Goal: Task Accomplishment & Management: Use online tool/utility

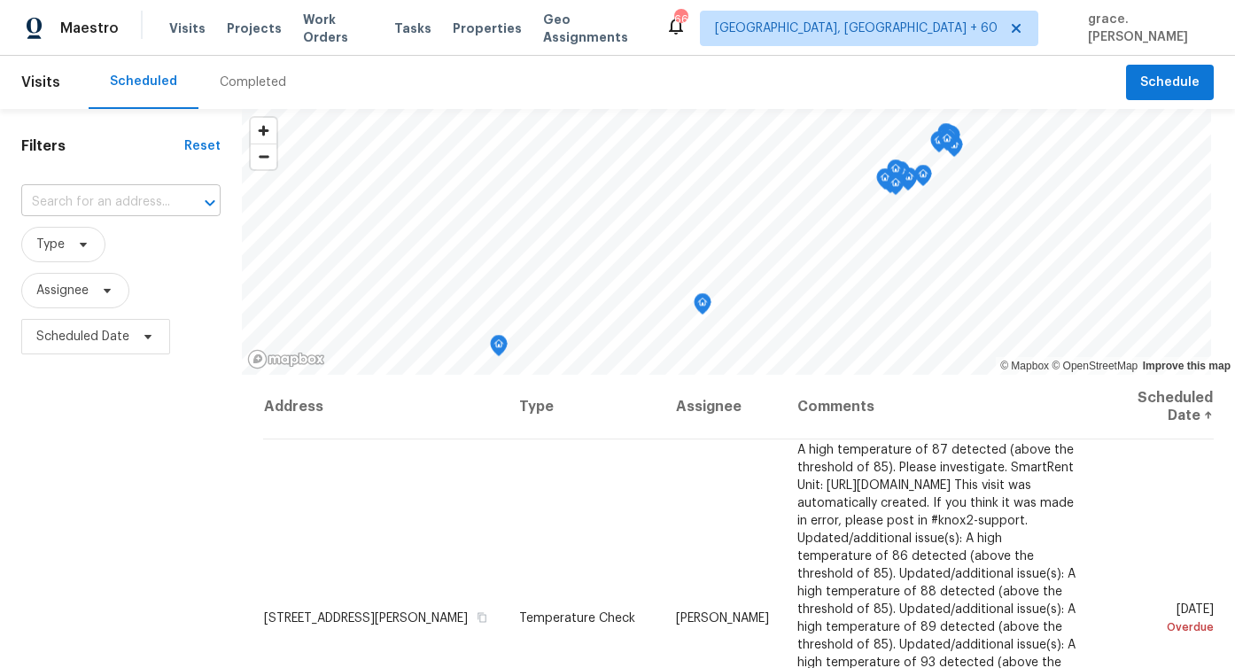
click at [141, 197] on input "text" at bounding box center [96, 202] width 150 height 27
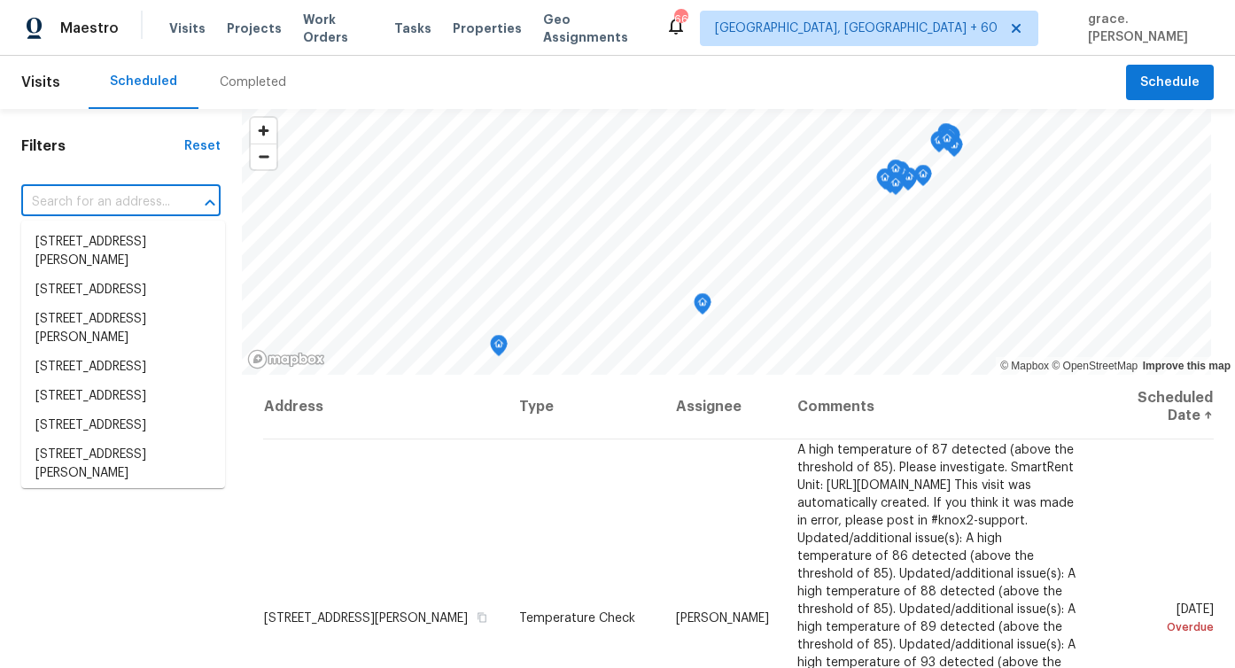
paste input "[STREET_ADDRESS]"
type input "[STREET_ADDRESS]"
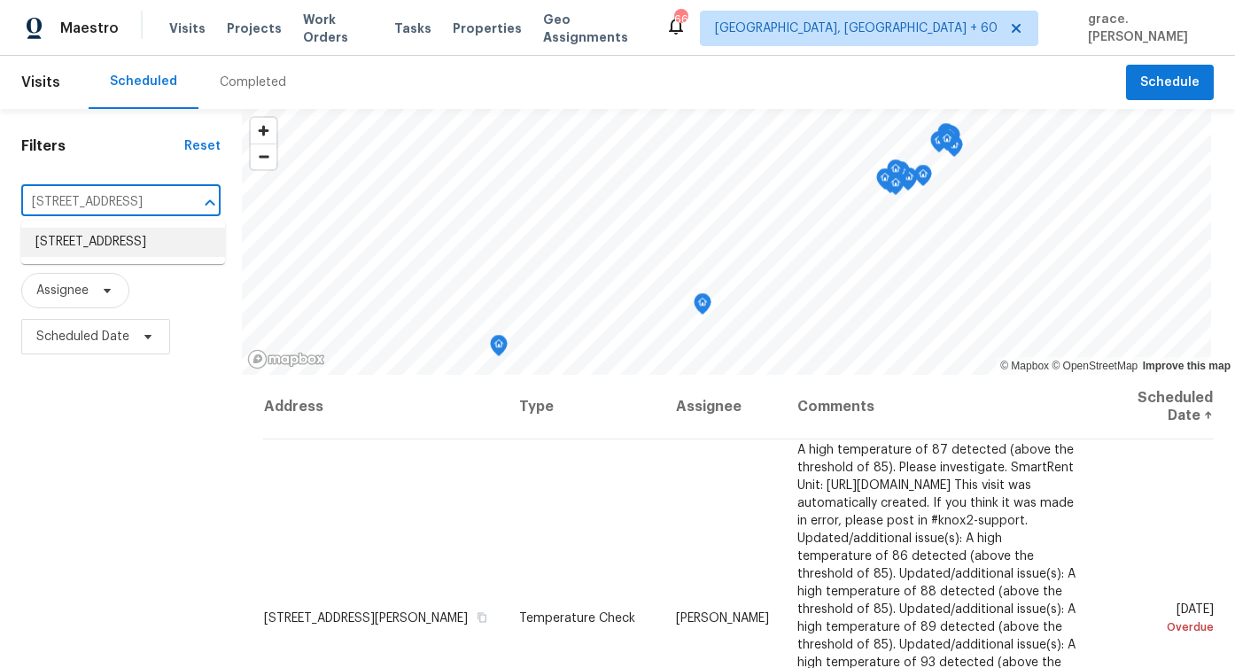
click at [103, 243] on li "[STREET_ADDRESS]" at bounding box center [123, 242] width 204 height 29
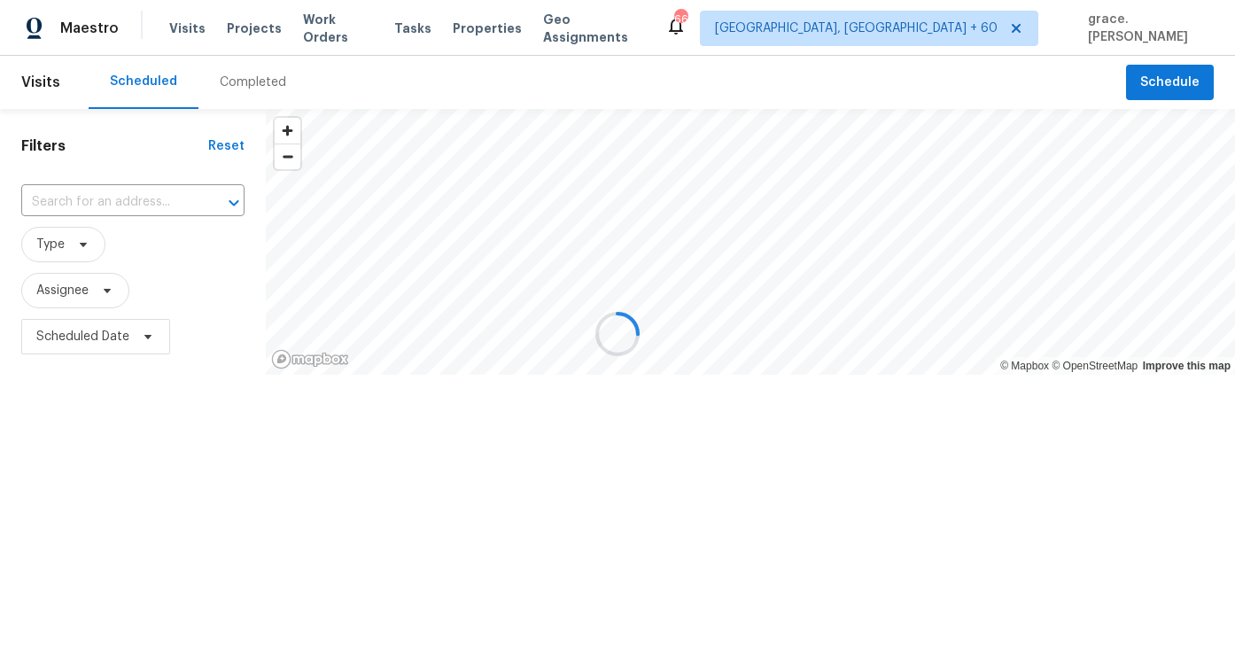
type input "[STREET_ADDRESS]"
click at [1158, 75] on span "Schedule" at bounding box center [1170, 83] width 59 height 22
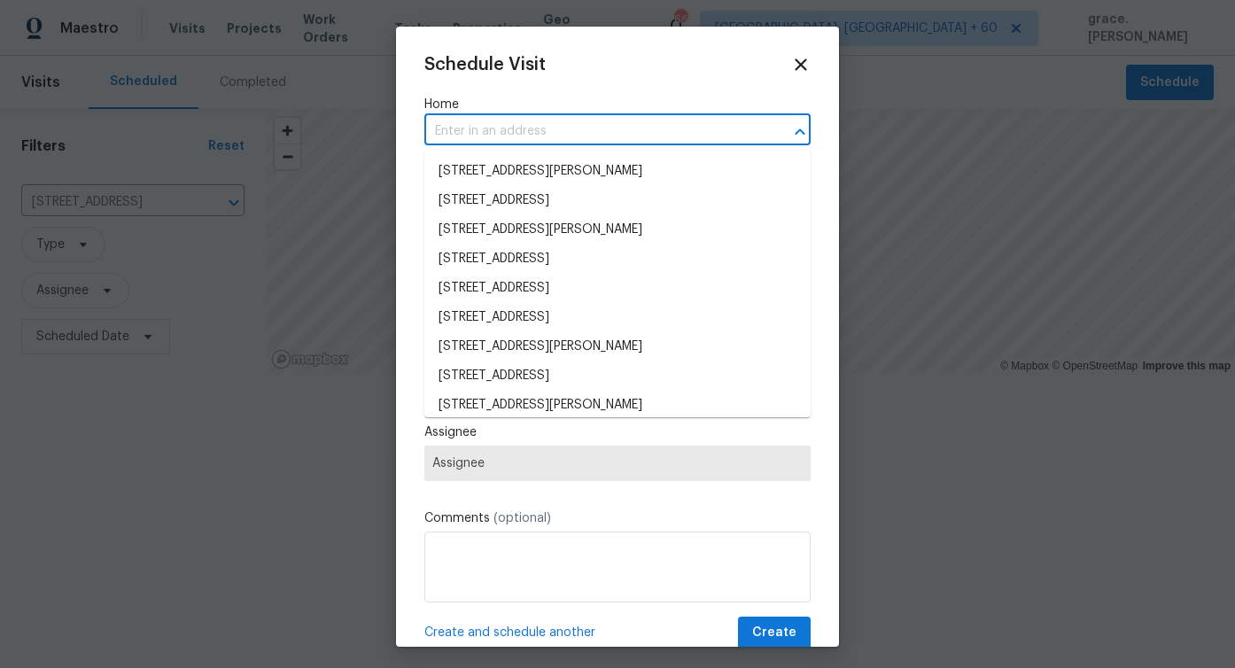
click at [596, 139] on input "text" at bounding box center [593, 131] width 337 height 27
paste input "[STREET_ADDRESS]"
type input "[STREET_ADDRESS]"
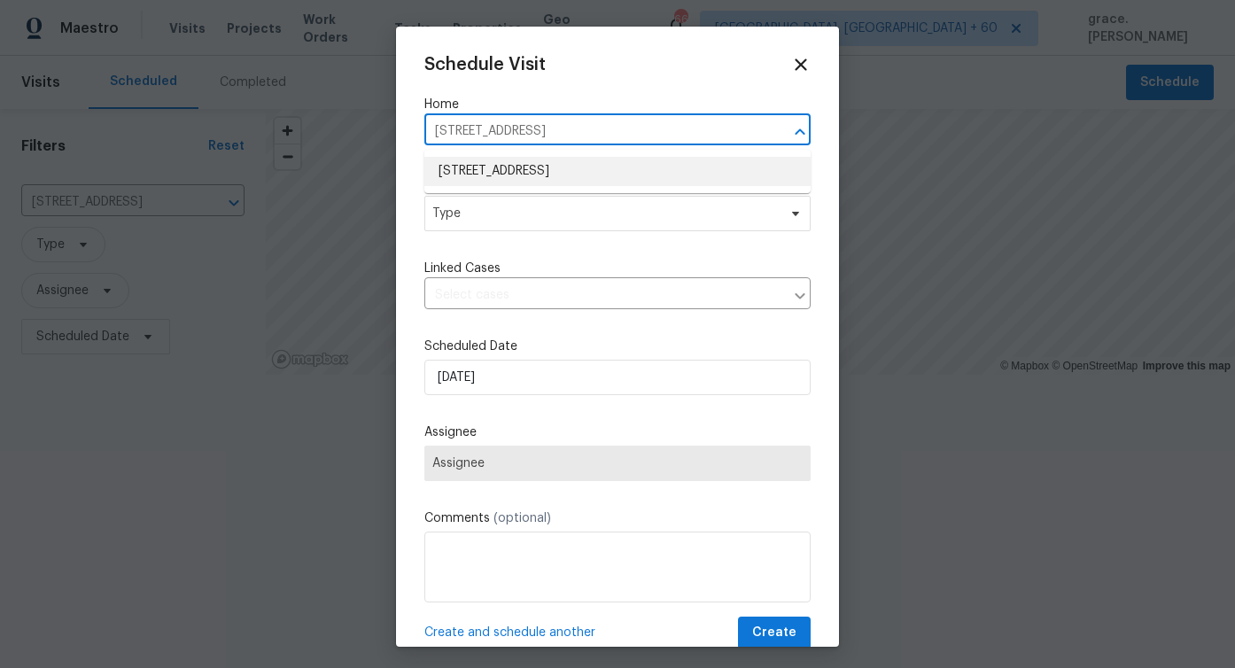
click at [588, 175] on li "[STREET_ADDRESS]" at bounding box center [618, 171] width 386 height 29
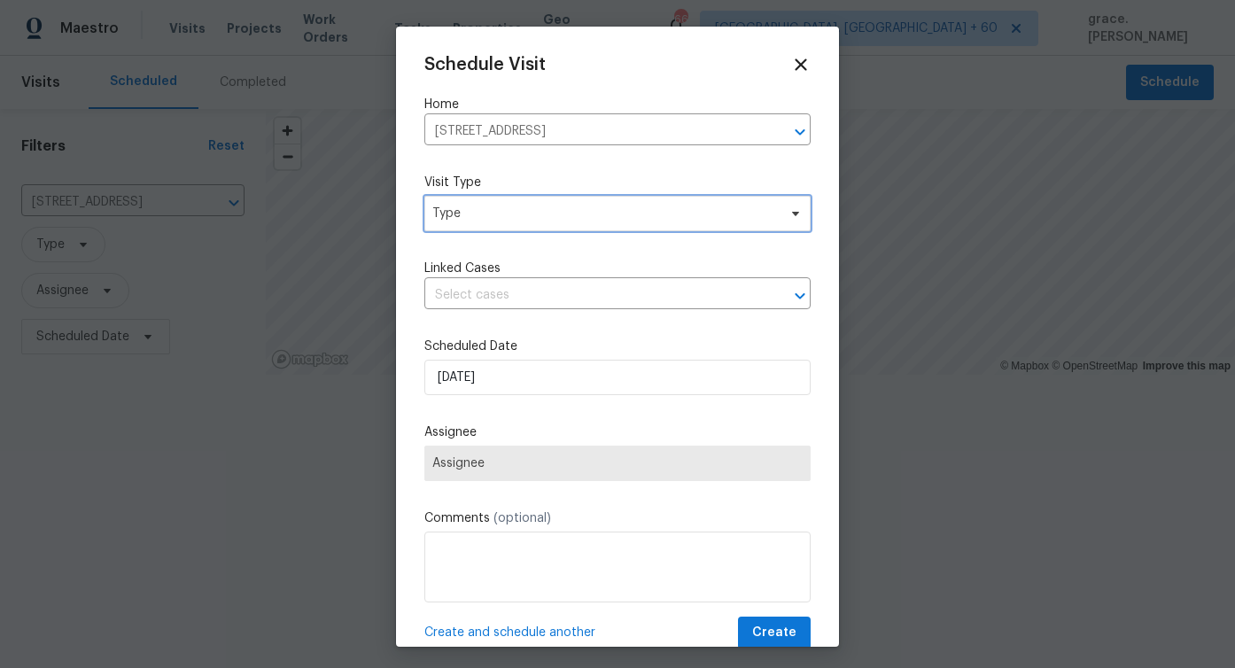
click at [510, 223] on span "Type" at bounding box center [618, 213] width 386 height 35
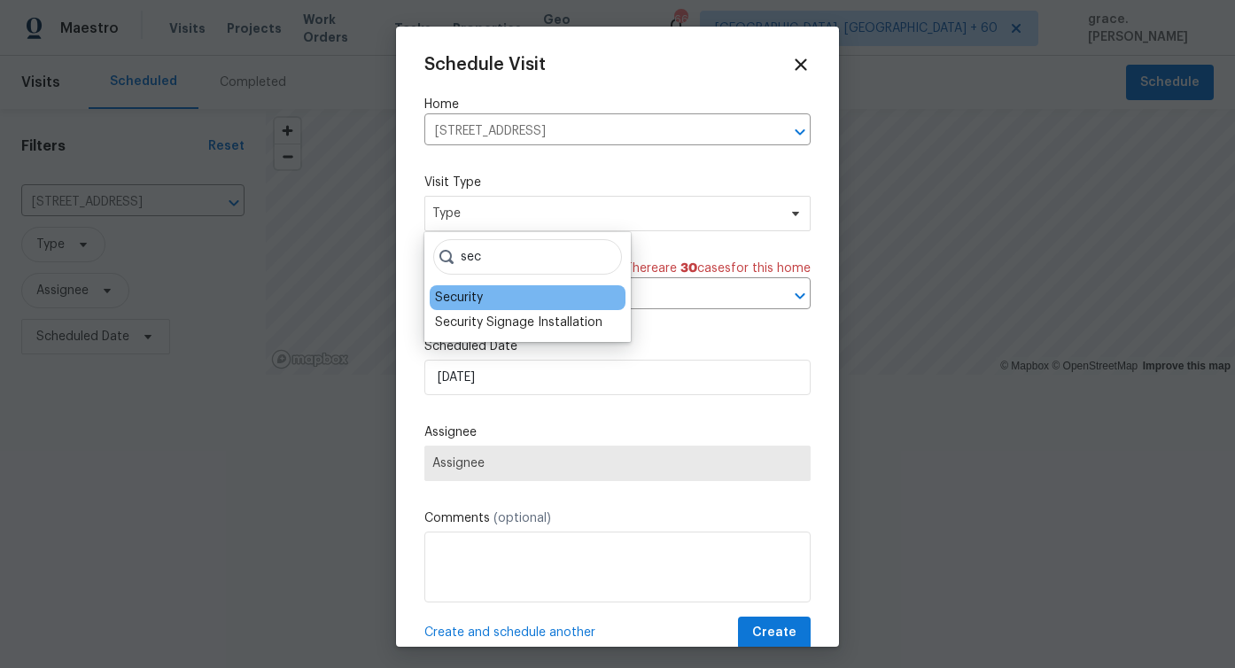
type input "sec"
click at [457, 303] on div "Security" at bounding box center [459, 298] width 48 height 18
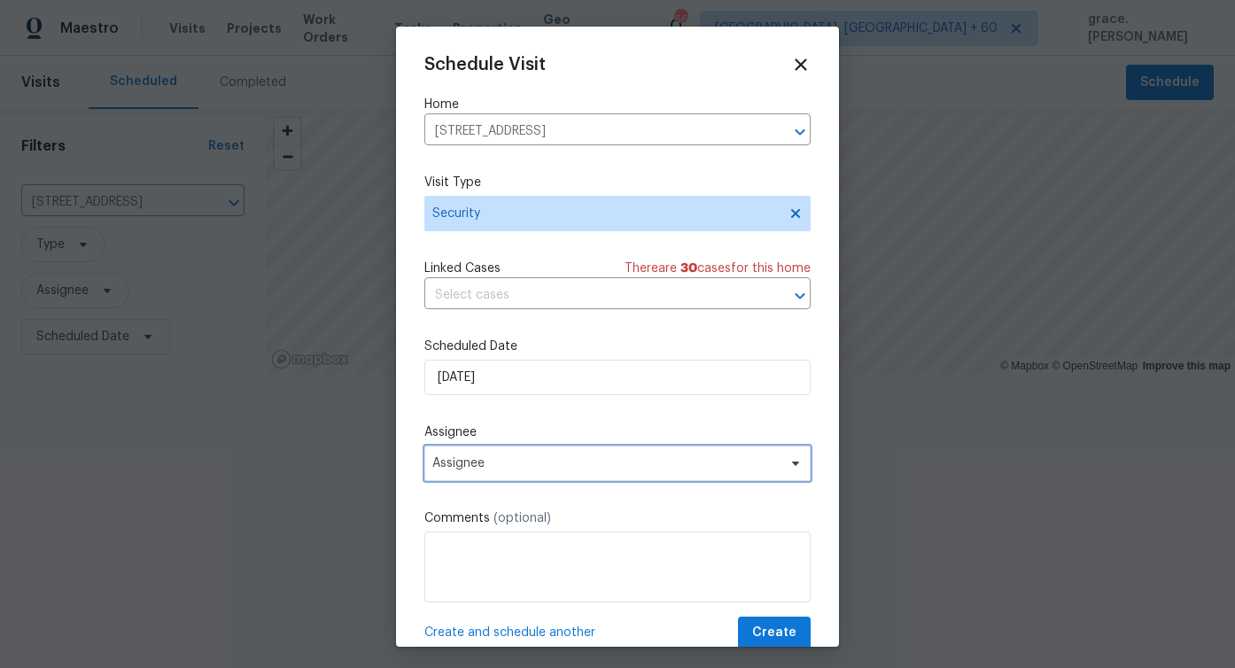
click at [460, 481] on span "Assignee" at bounding box center [618, 463] width 386 height 35
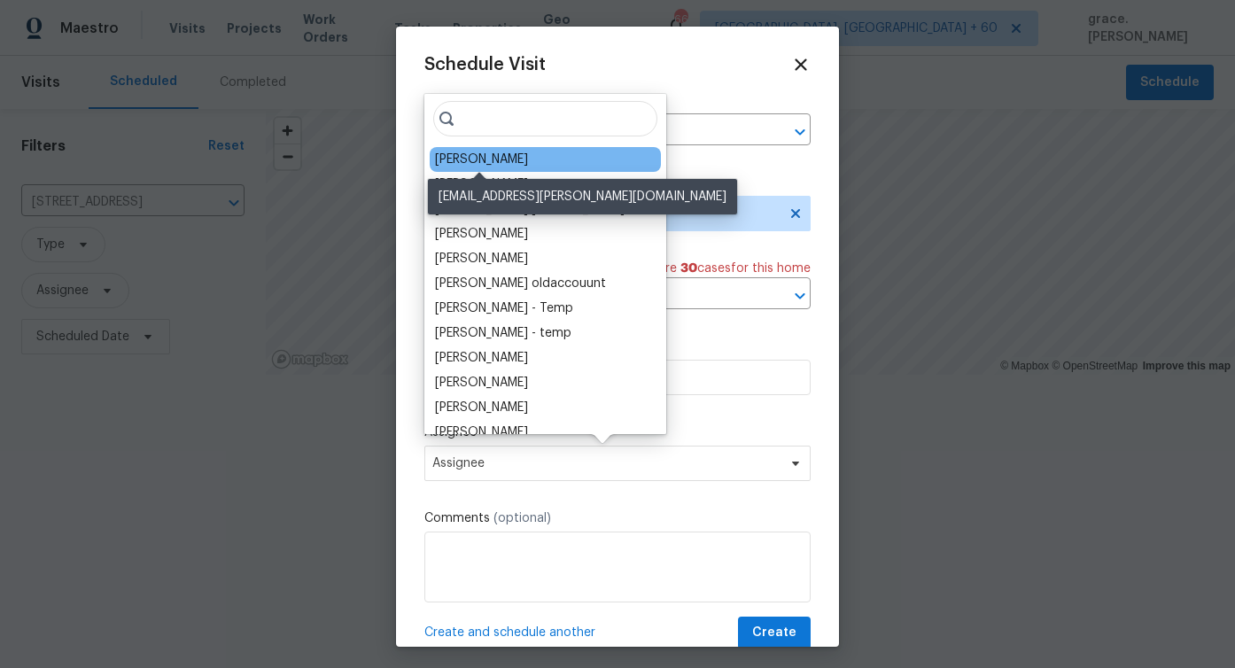
click at [481, 159] on div "[PERSON_NAME]" at bounding box center [481, 160] width 93 height 18
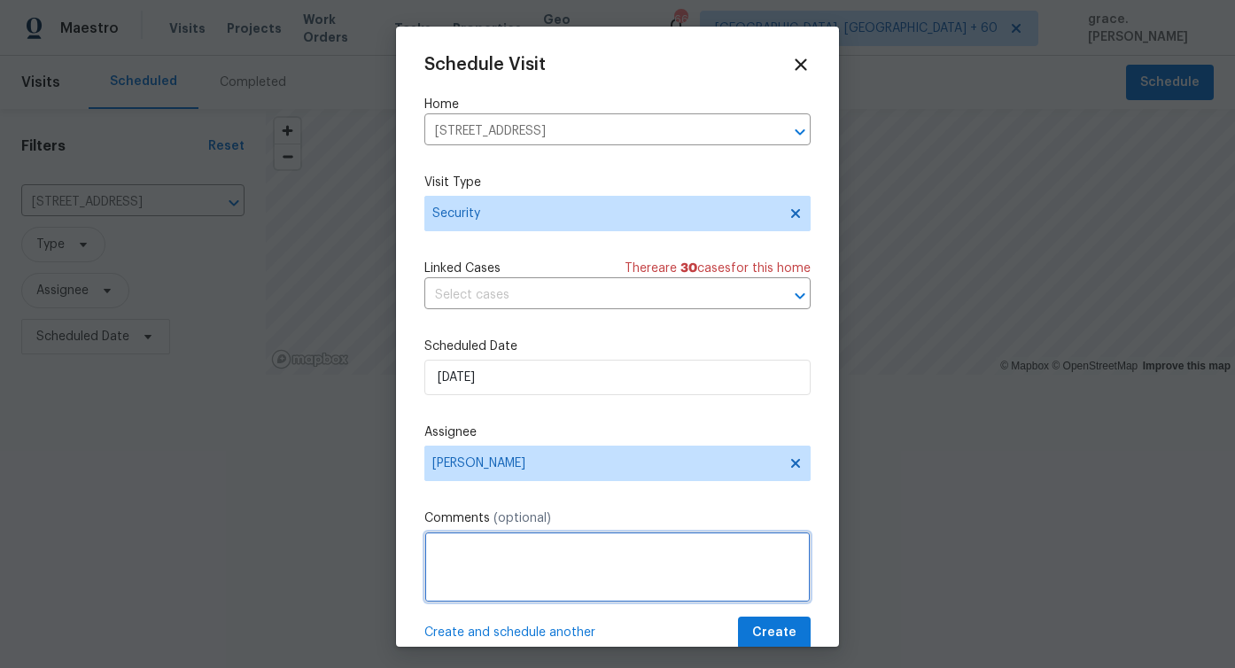
click at [558, 572] on textarea at bounding box center [618, 567] width 386 height 71
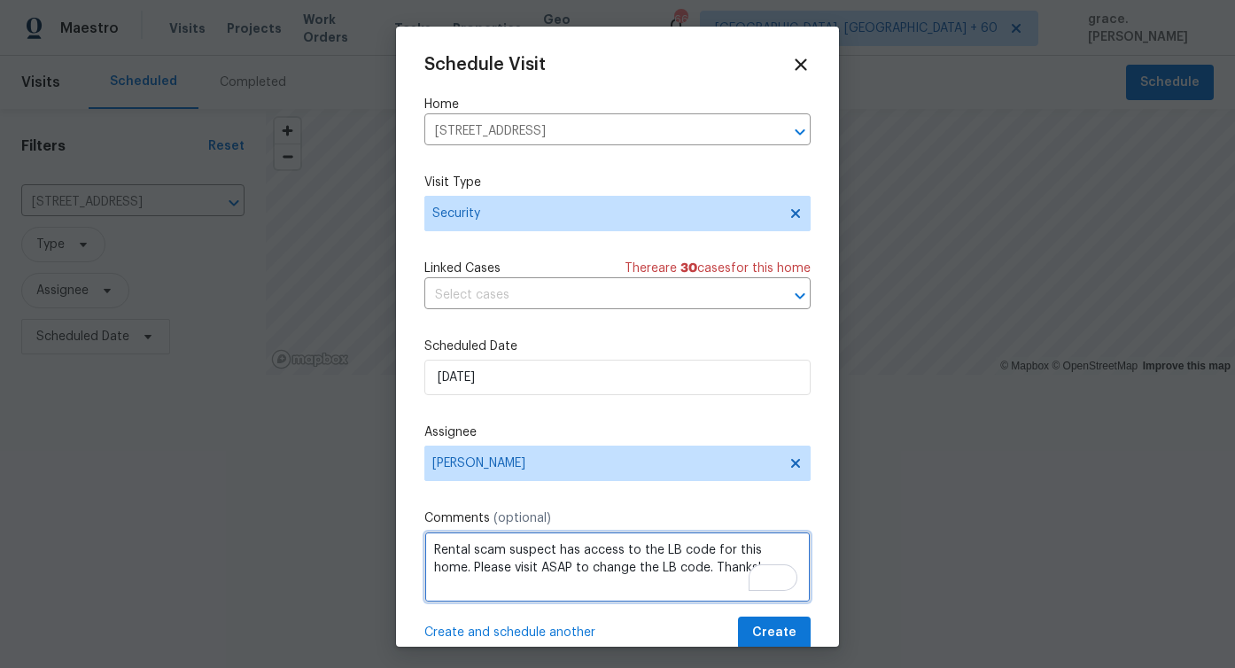
type textarea "Rental scam suspect has access to the LB code for this home. Please visit ASAP …"
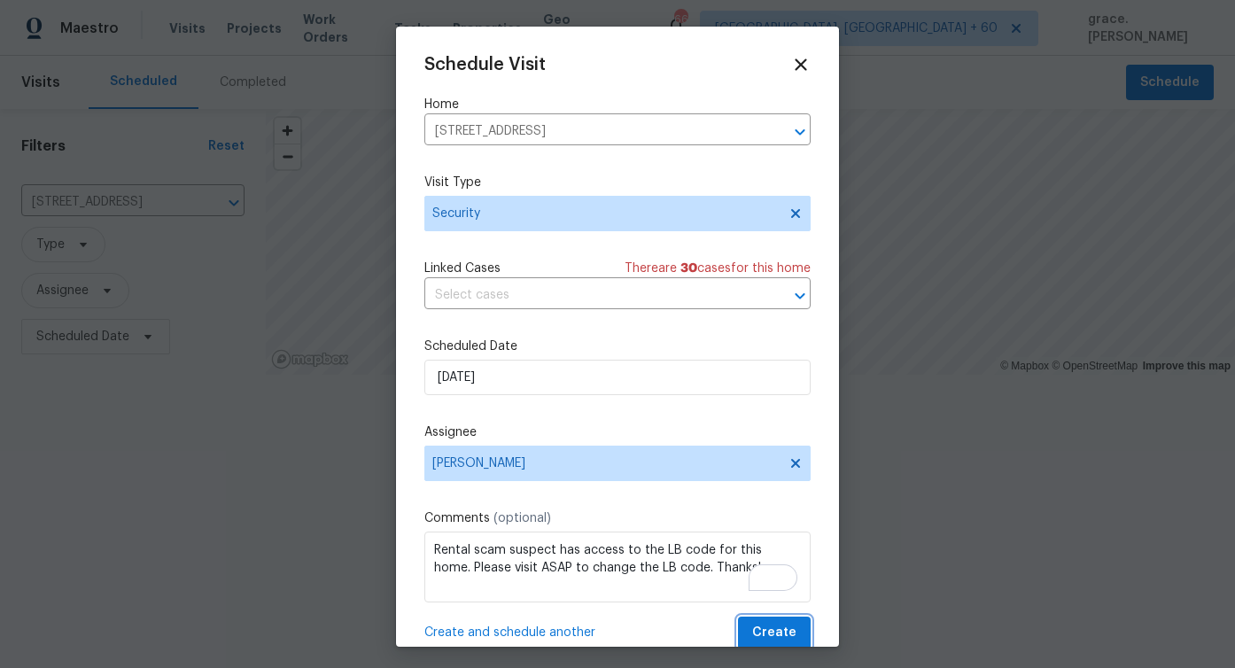
click at [775, 627] on span "Create" at bounding box center [774, 633] width 44 height 22
